Goal: Task Accomplishment & Management: Manage account settings

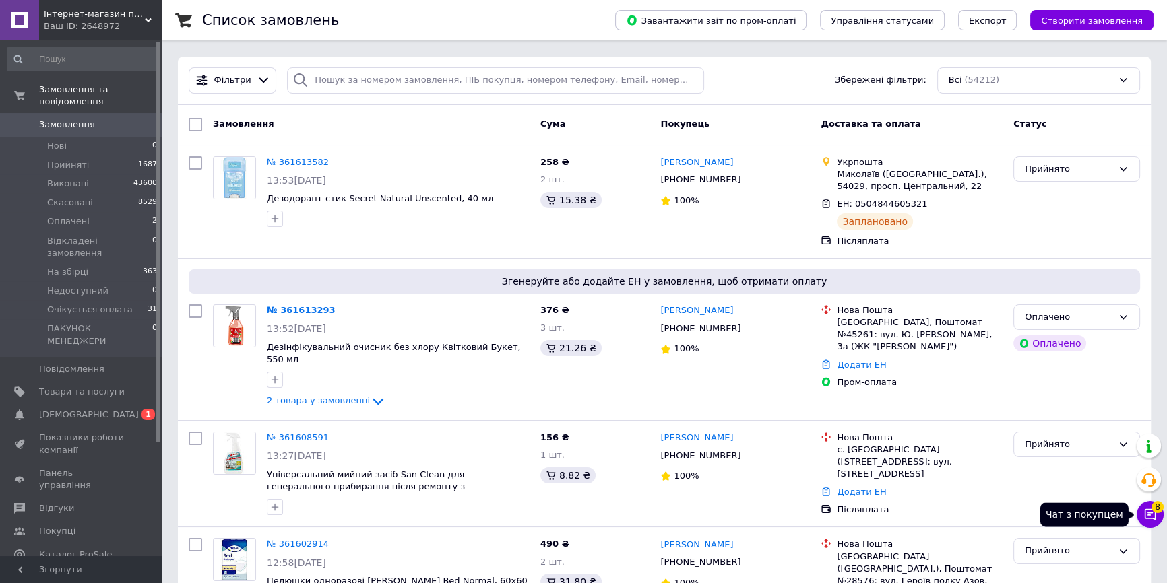
click at [1152, 512] on span "8" at bounding box center [1157, 507] width 12 height 12
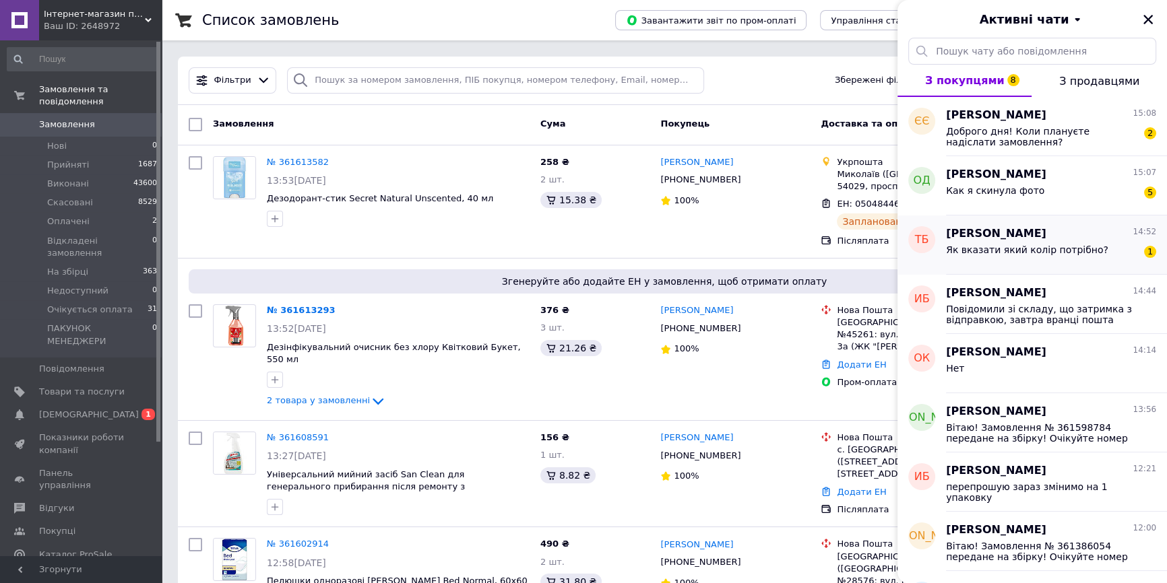
click at [1056, 246] on span "Як вказати який колір потрібно?" at bounding box center [1027, 250] width 162 height 11
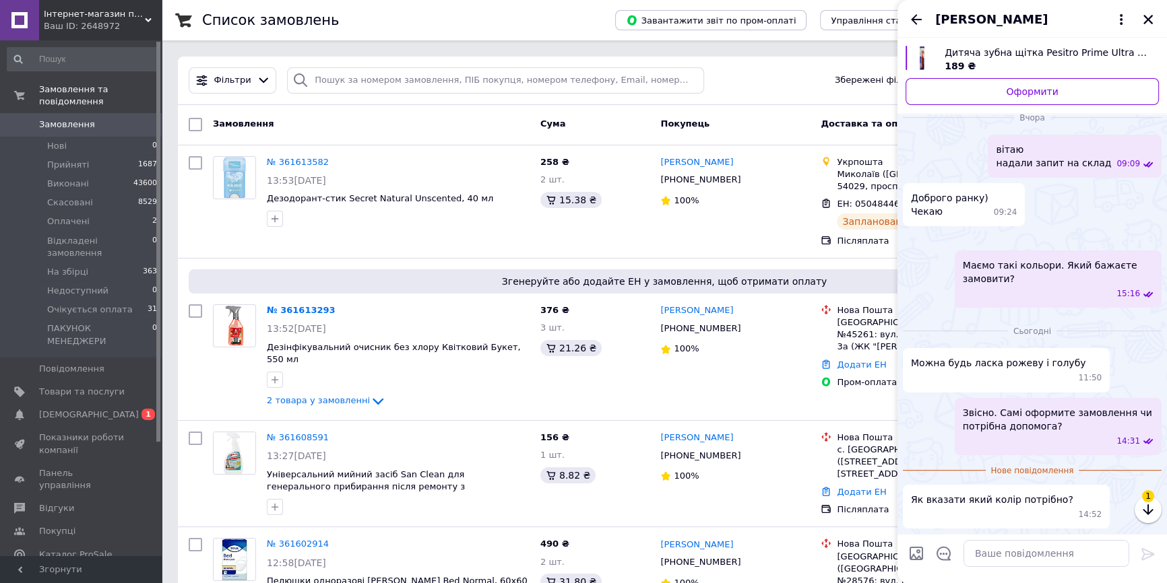
scroll to position [366, 0]
click at [1029, 552] on textarea at bounding box center [1046, 553] width 166 height 27
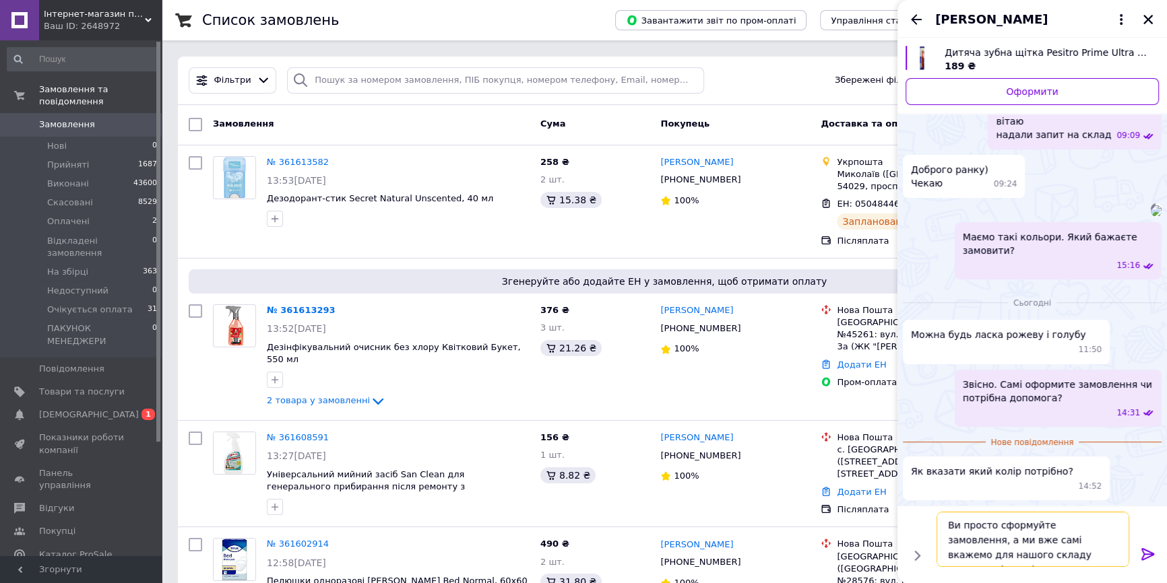
type textarea "Ви просто сформуйте замовлення, а ми вже самі вкажемо для нашого складу кольори…"
drag, startPoint x: 1141, startPoint y: 556, endPoint x: 1054, endPoint y: 359, distance: 215.3
click at [1141, 555] on icon at bounding box center [1148, 554] width 16 height 16
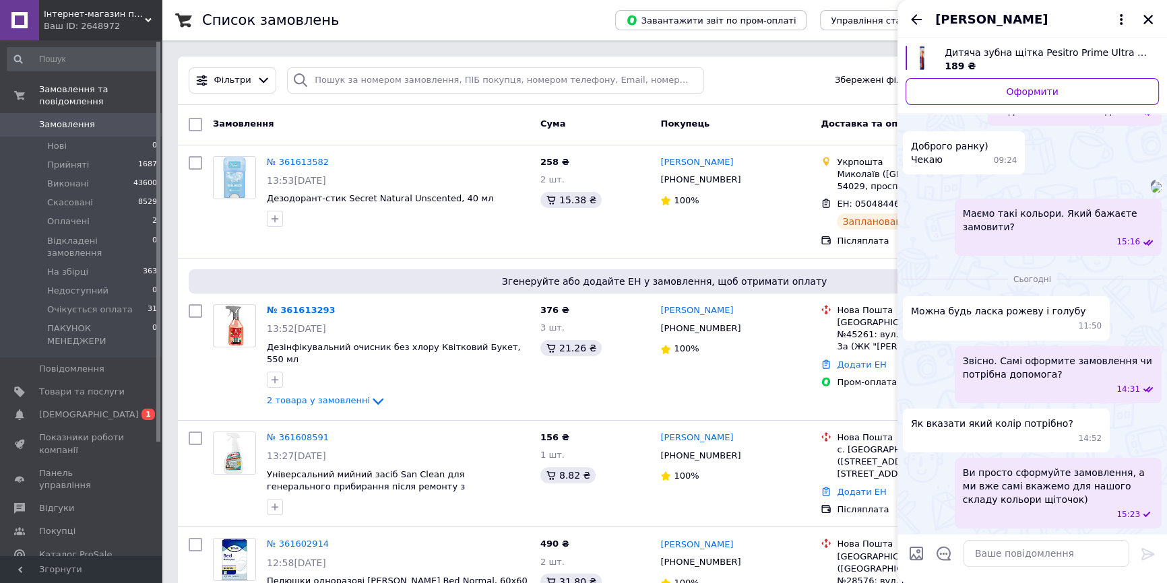
scroll to position [418, 0]
click at [916, 22] on icon "Назад" at bounding box center [916, 19] width 16 height 16
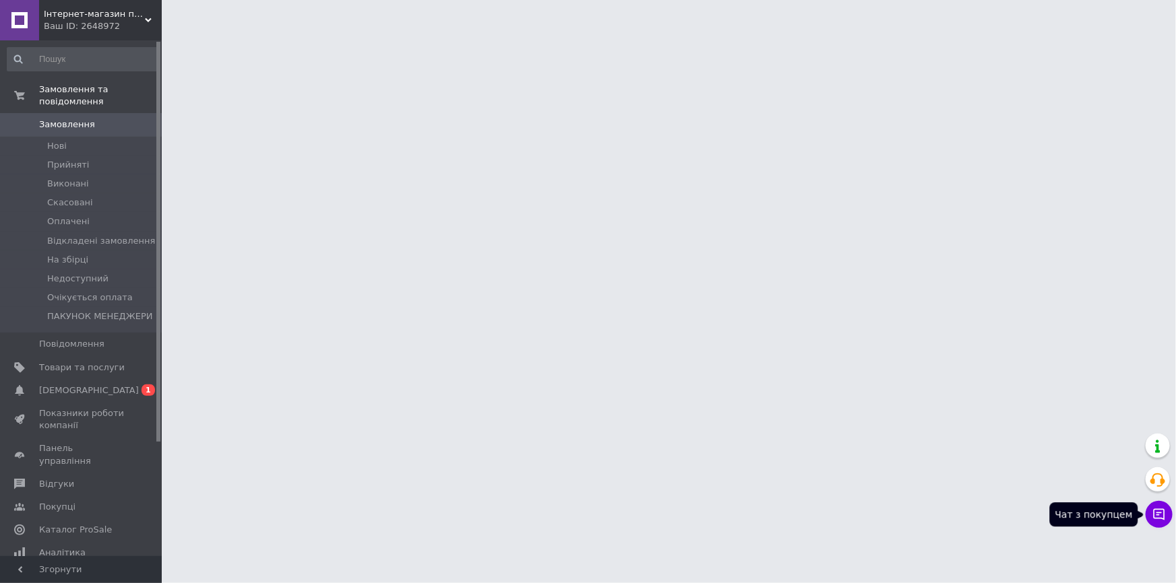
click at [1155, 519] on icon at bounding box center [1158, 514] width 11 height 11
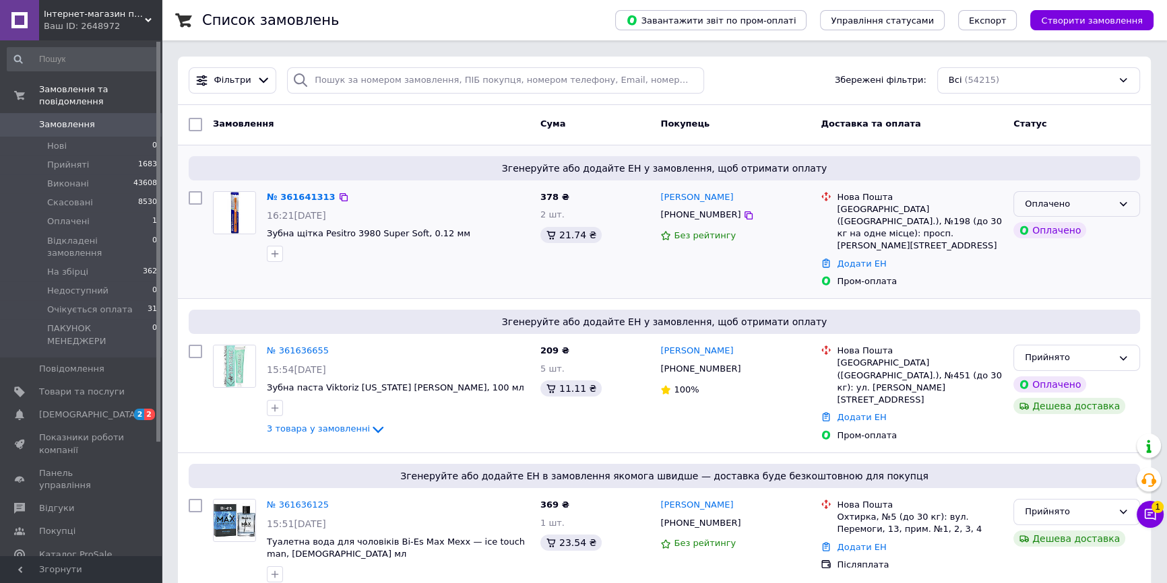
click at [1099, 206] on div "Оплачено" at bounding box center [1069, 204] width 88 height 14
click at [1068, 222] on li "Прийнято" at bounding box center [1076, 232] width 125 height 25
click at [744, 218] on icon at bounding box center [748, 216] width 8 height 8
copy link "[PERSON_NAME]"
drag, startPoint x: 715, startPoint y: 200, endPoint x: 656, endPoint y: 197, distance: 59.3
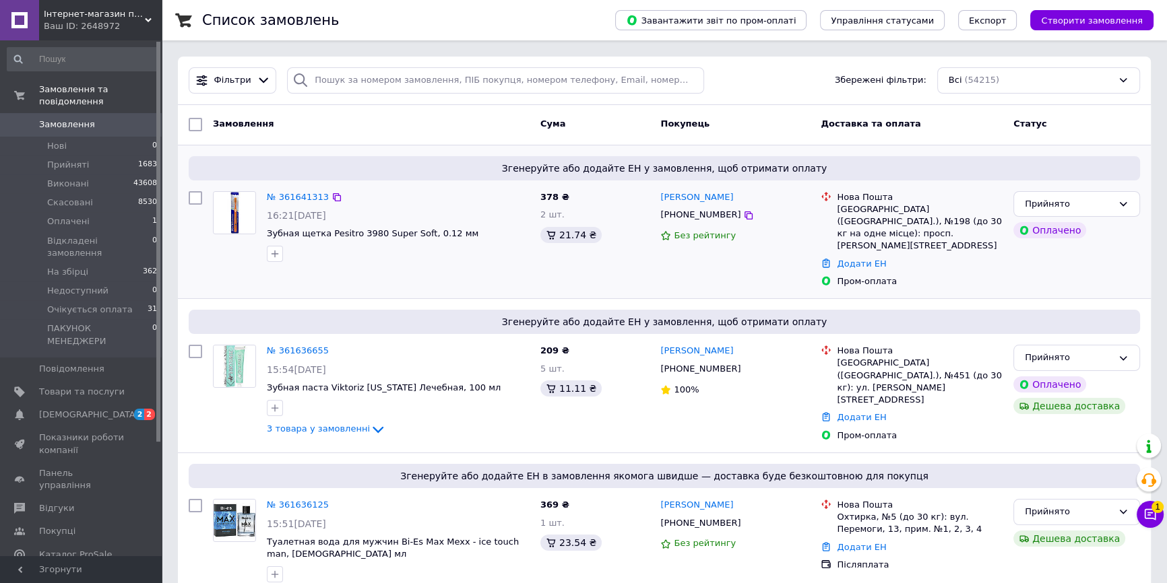
click at [656, 197] on div "Горовенко Андрей +380674658094 Без рейтингу" at bounding box center [735, 240] width 160 height 108
click at [331, 197] on icon at bounding box center [336, 197] width 11 height 11
click at [1145, 509] on icon at bounding box center [1149, 514] width 13 height 13
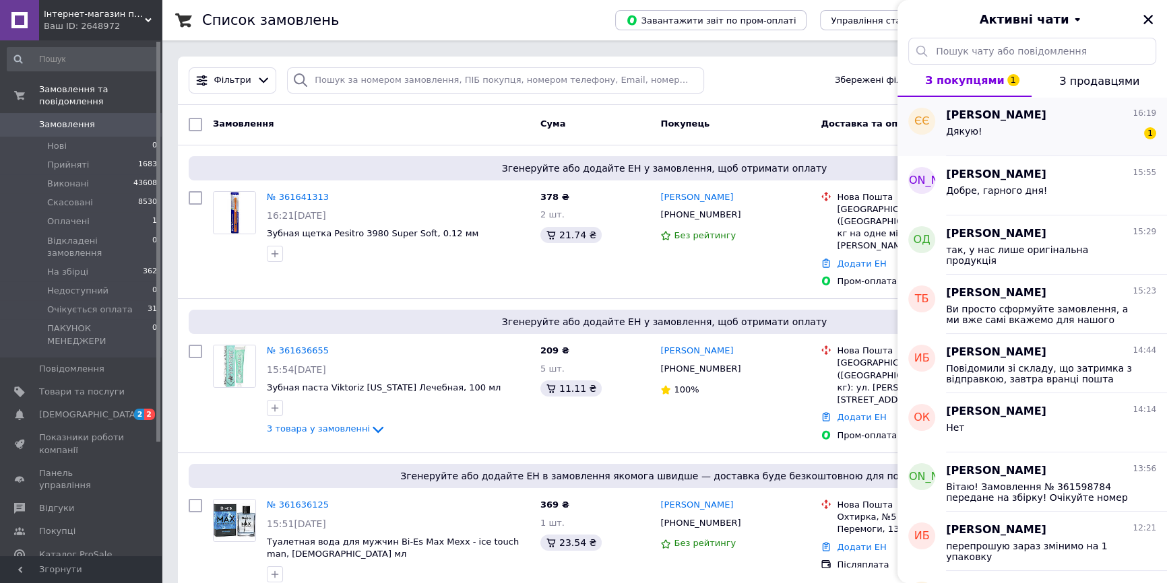
click at [1035, 129] on div "Дякую! 1" at bounding box center [1051, 134] width 210 height 22
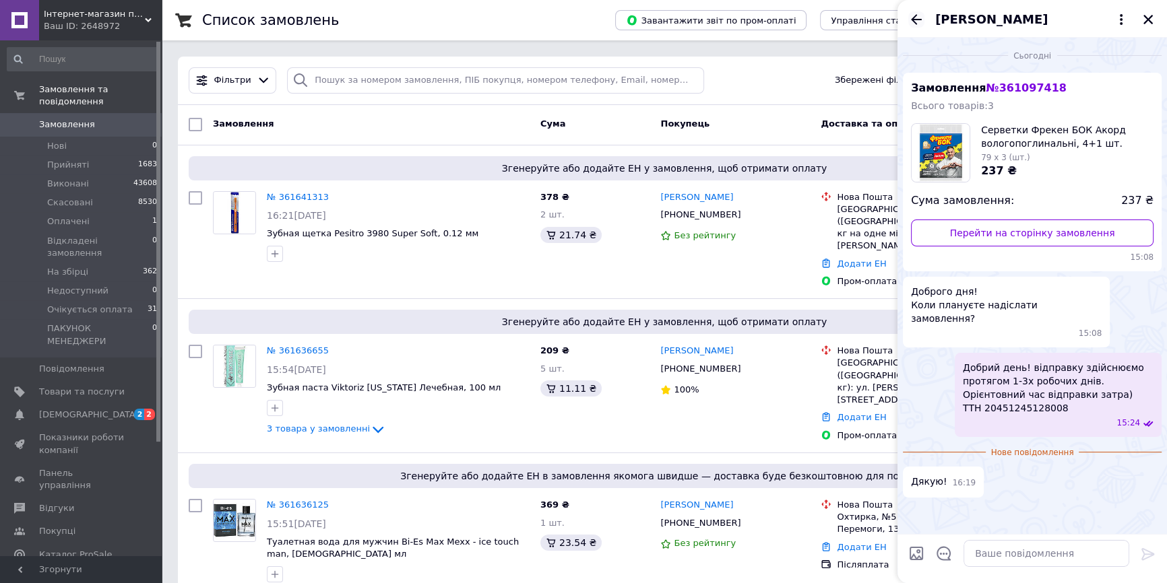
click at [912, 18] on icon "Назад" at bounding box center [916, 19] width 16 height 16
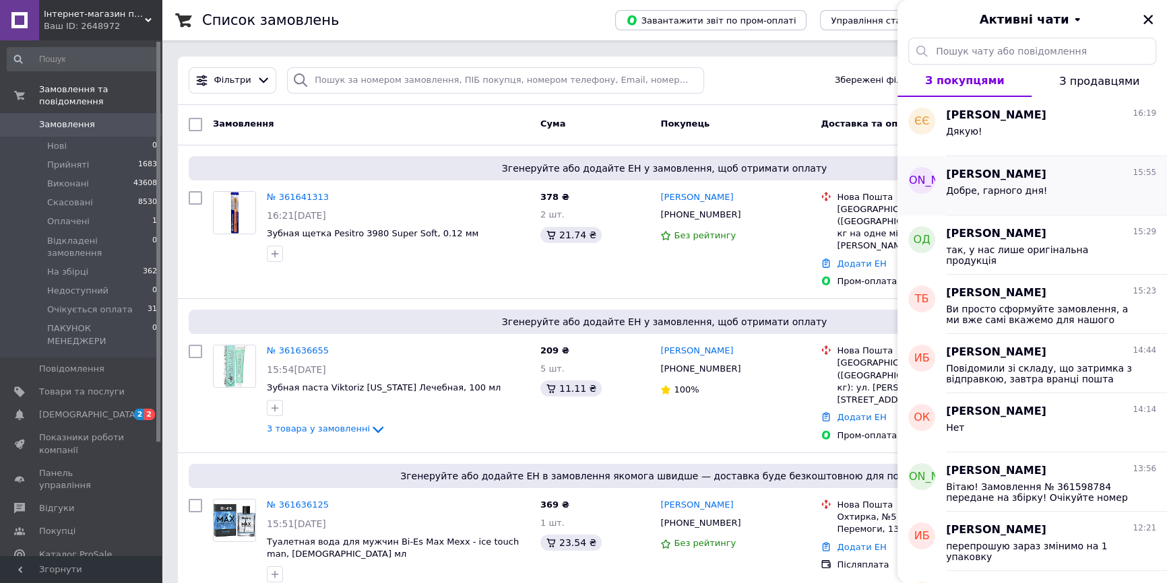
click at [996, 195] on span "Добре, гарного дня!" at bounding box center [996, 190] width 101 height 11
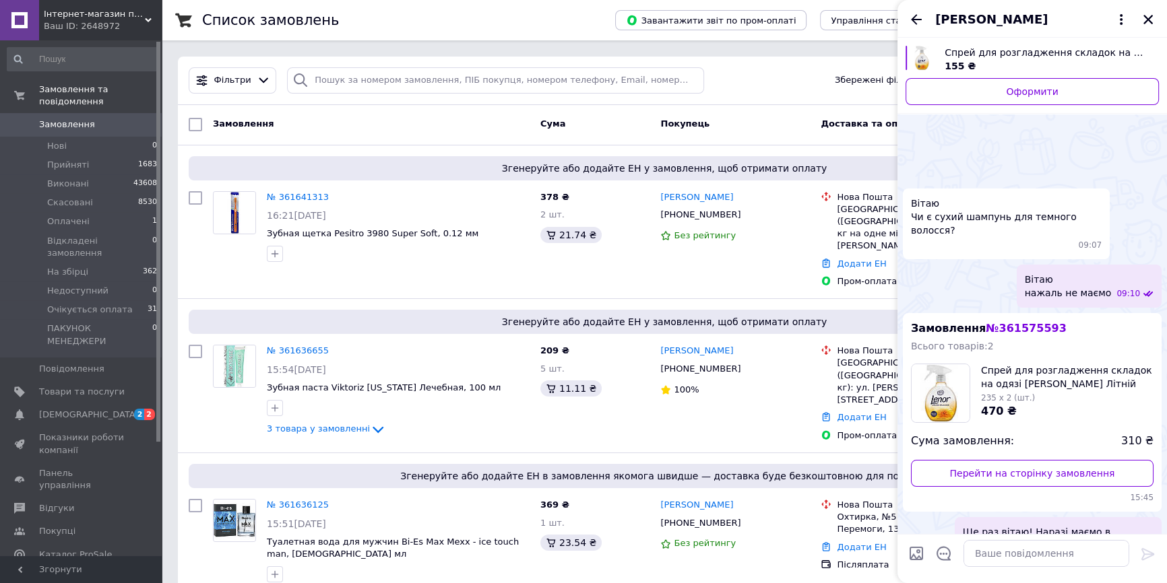
scroll to position [129, 0]
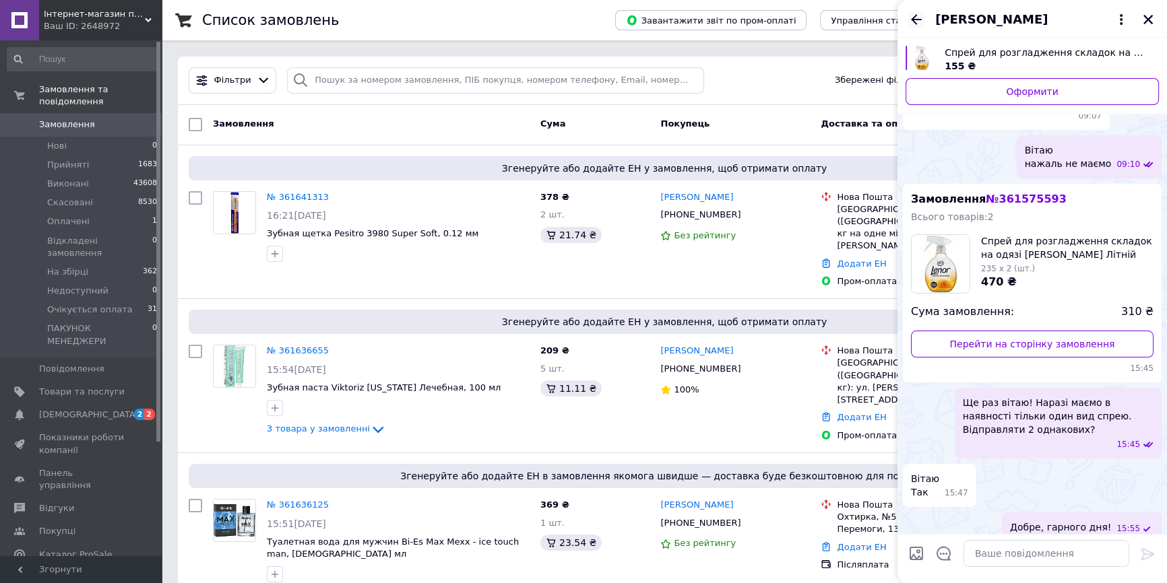
click at [920, 16] on icon "Назад" at bounding box center [916, 19] width 16 height 16
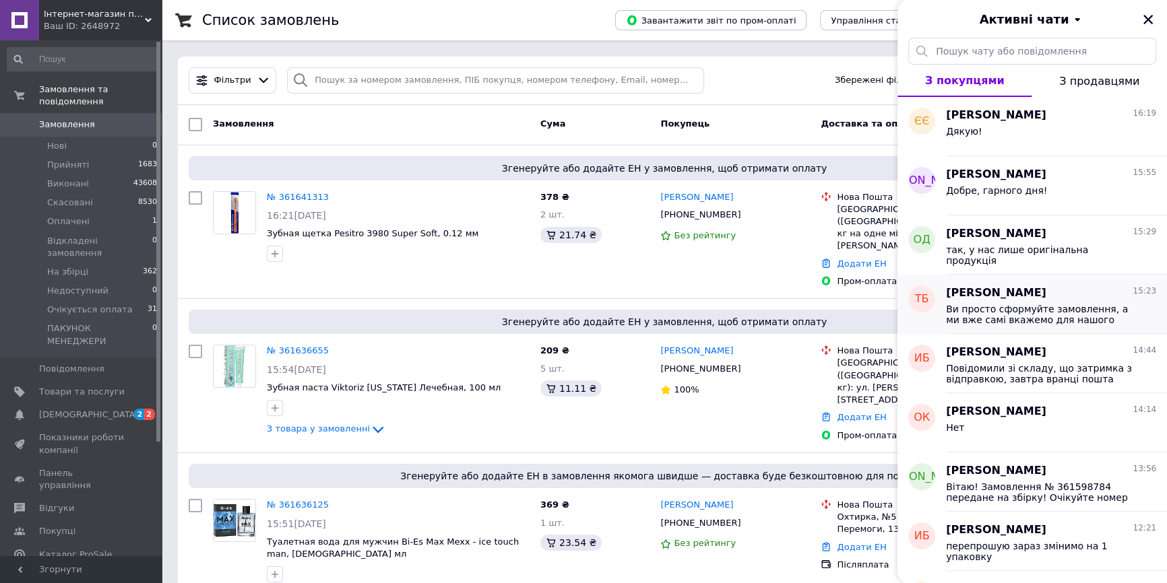
click at [1074, 317] on span "Ви просто сформуйте замовлення, а ми вже самі вкажемо для нашого складу кольори…" at bounding box center [1041, 315] width 191 height 22
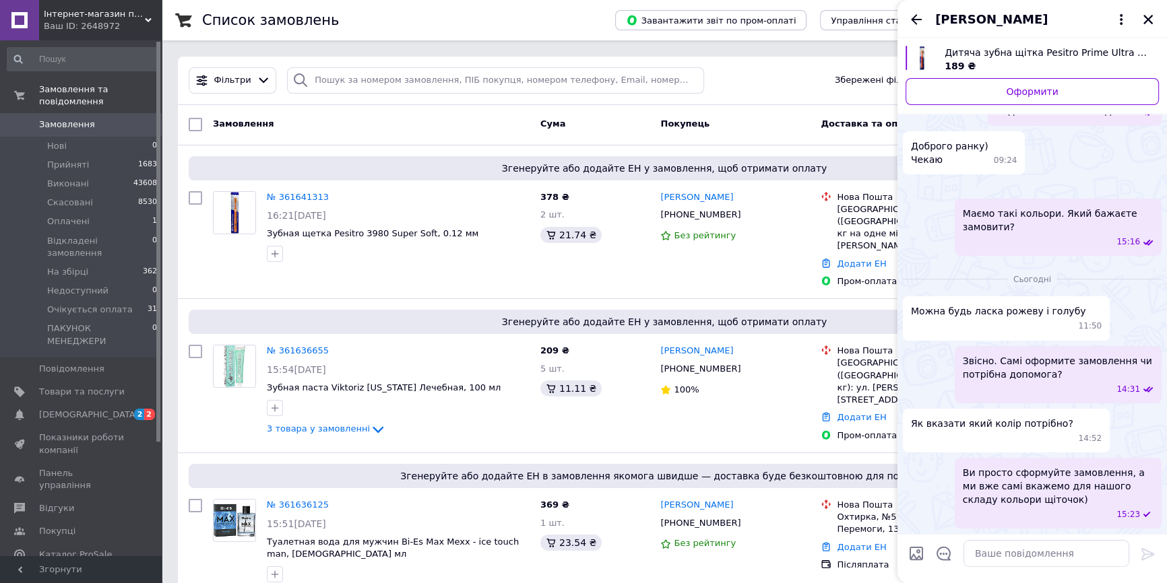
scroll to position [418, 0]
drag, startPoint x: 1062, startPoint y: 338, endPoint x: 993, endPoint y: 342, distance: 69.5
click at [993, 340] on div "Можна будь ласка рожеву і голубу 11:50" at bounding box center [1006, 318] width 207 height 44
copy span "рожеву і голубу"
click at [916, 20] on icon "Назад" at bounding box center [916, 19] width 16 height 16
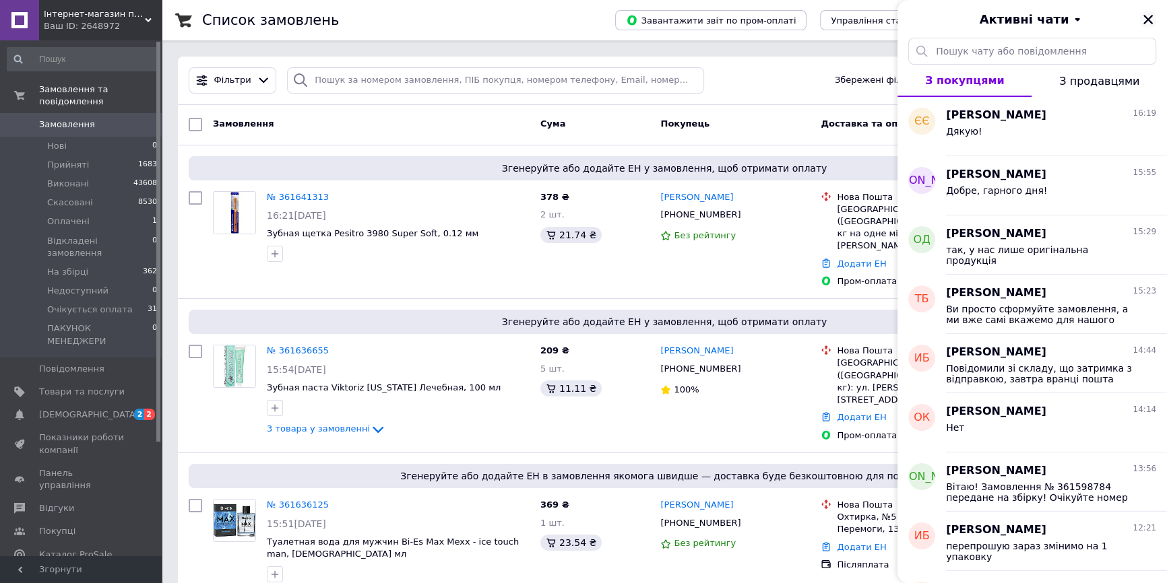
click at [1153, 18] on icon "Закрити" at bounding box center [1148, 19] width 12 height 12
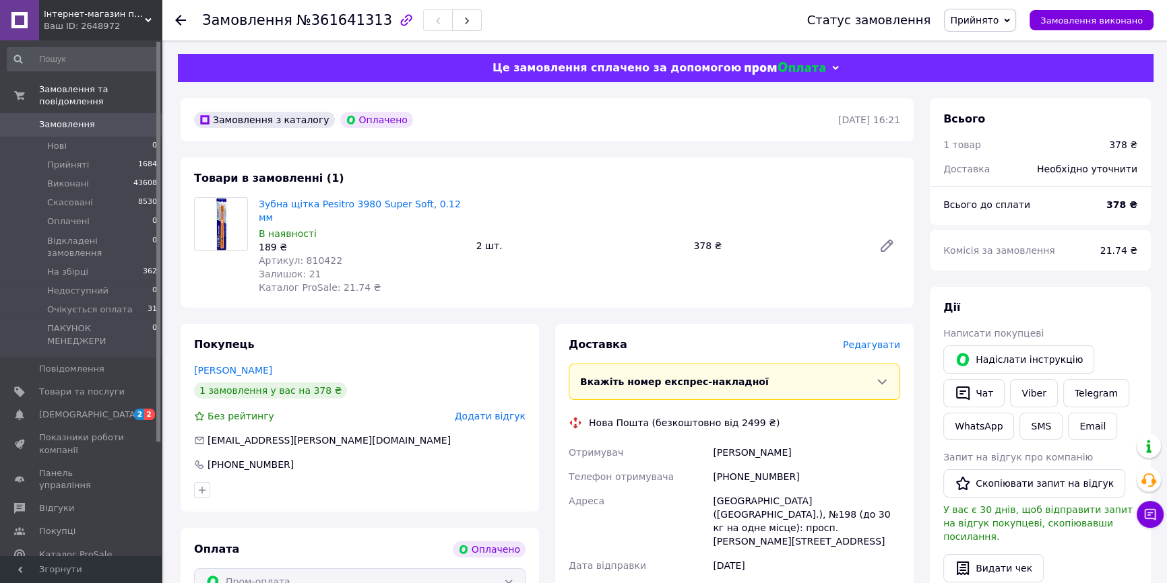
scroll to position [306, 0]
